Goal: Task Accomplishment & Management: Use online tool/utility

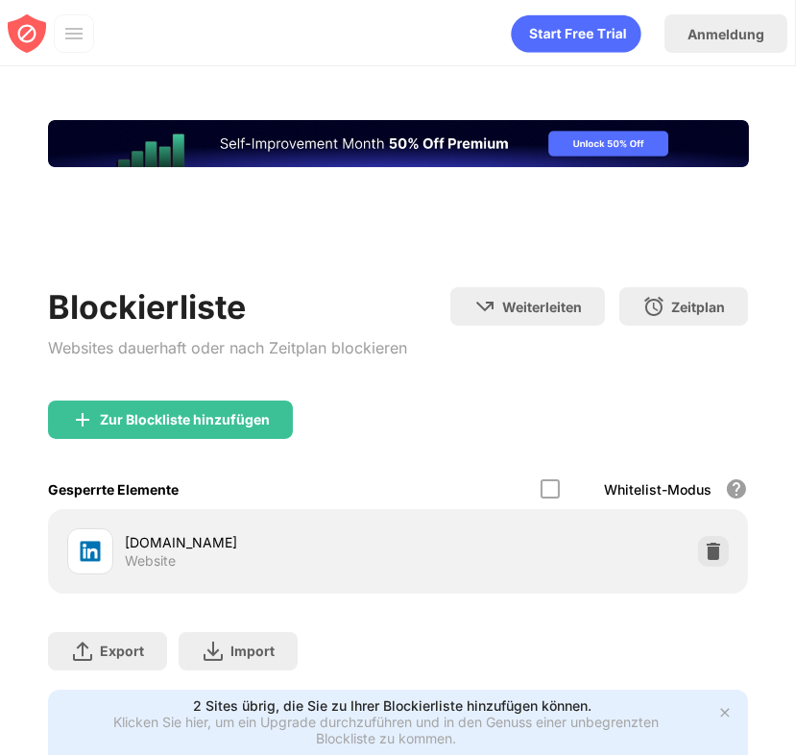
click at [725, 477] on div "Blockiere alle Websites außer denen, die auf deiner Whitelist stehen. Der White…" at bounding box center [736, 488] width 23 height 23
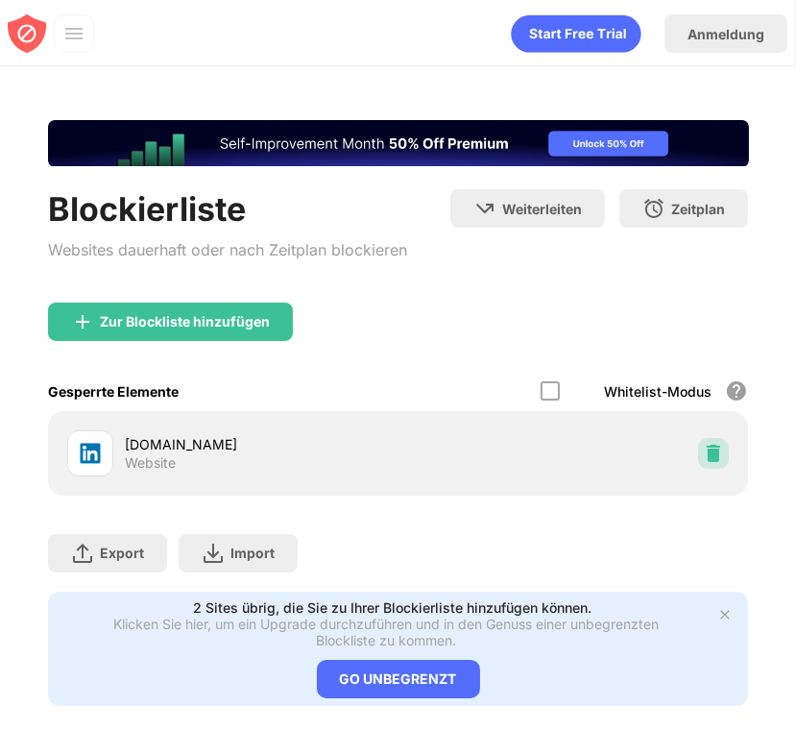
click at [704, 459] on img at bounding box center [713, 453] width 19 height 19
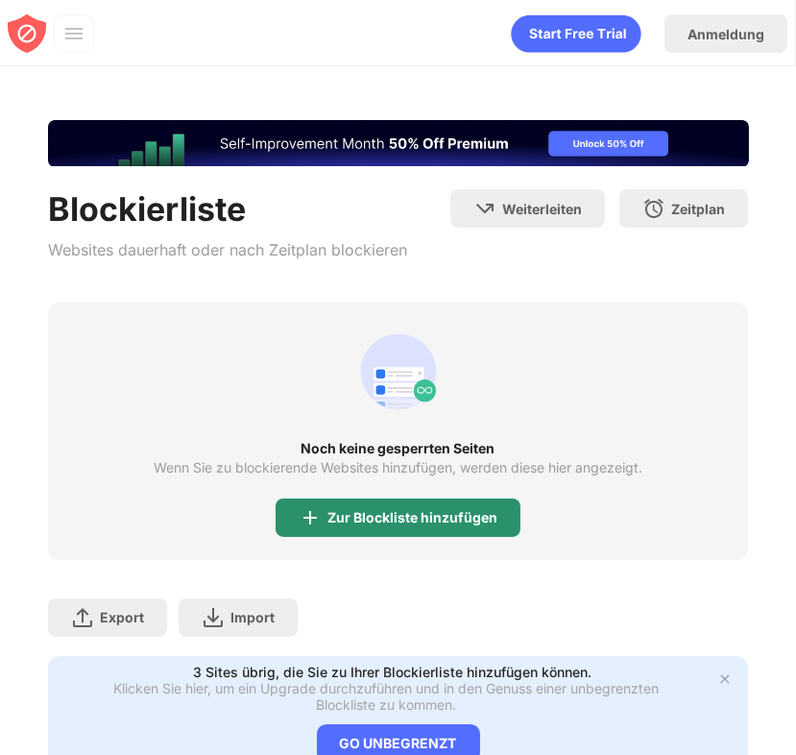
click at [357, 511] on div "Zur Blockliste hinzufügen" at bounding box center [412, 517] width 170 height 15
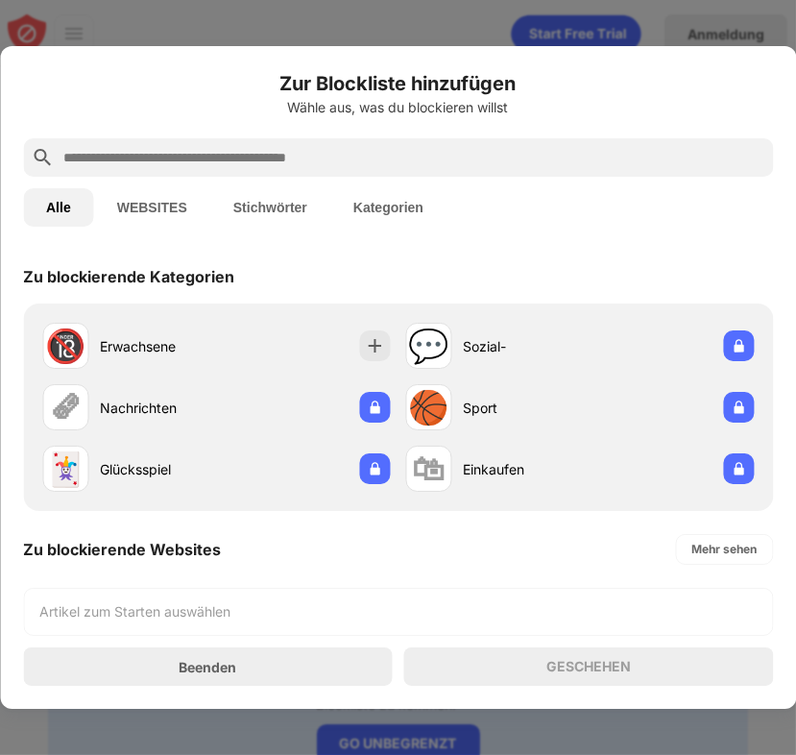
click at [482, 151] on input "text" at bounding box center [413, 157] width 704 height 23
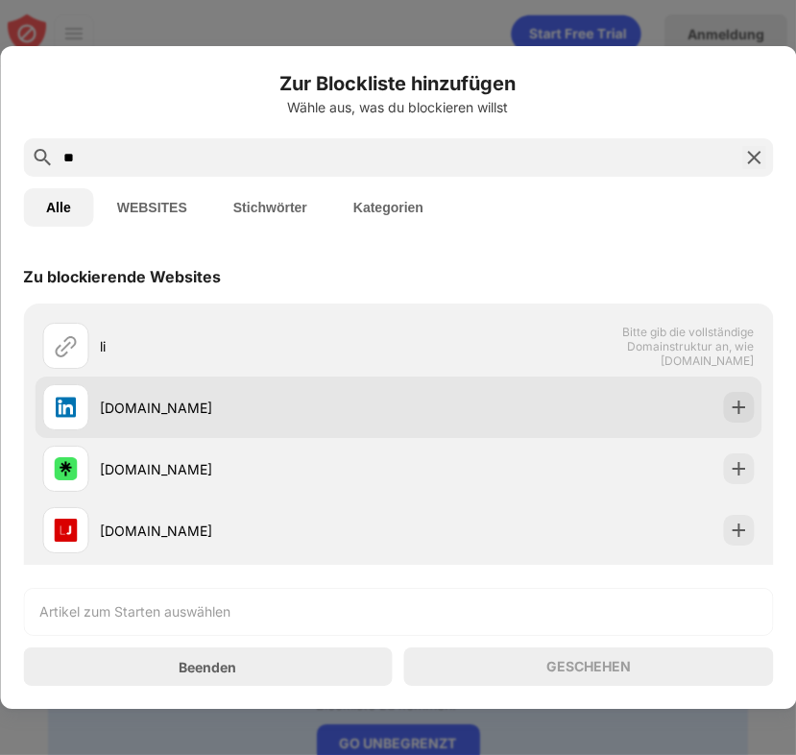
type input "**"
click at [336, 403] on div "[DOMAIN_NAME]" at bounding box center [249, 407] width 299 height 20
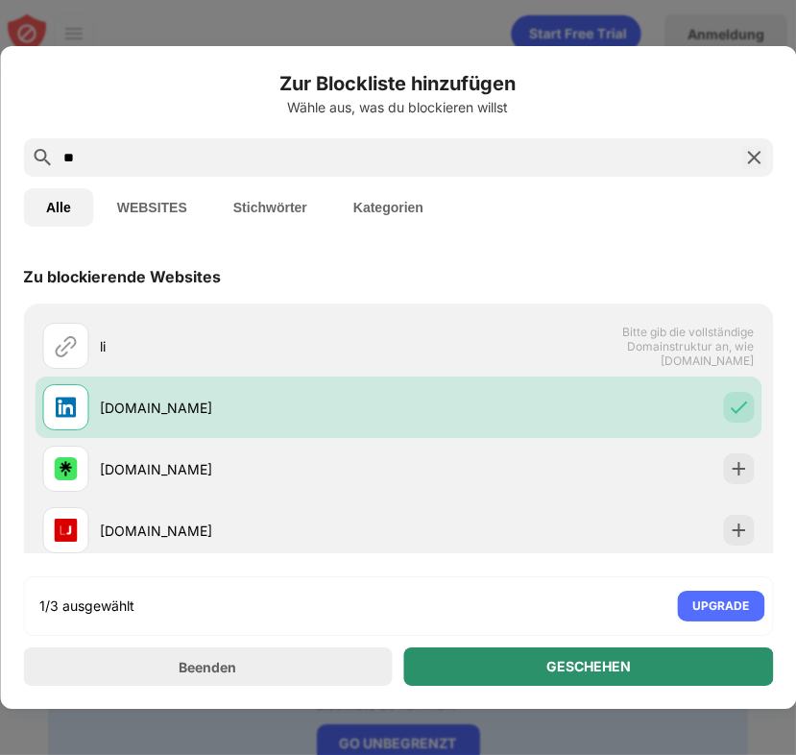
click at [593, 667] on div "GESCHEHEN" at bounding box center [588, 666] width 84 height 15
